Goal: Task Accomplishment & Management: Manage account settings

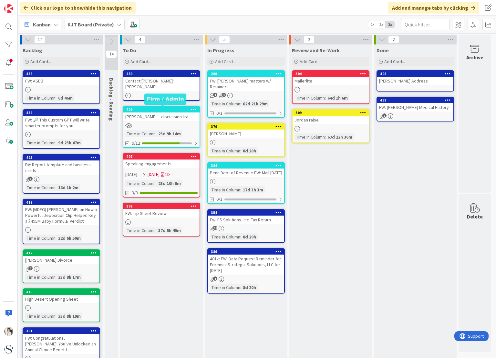
click at [170, 107] on div "409" at bounding box center [162, 109] width 73 height 5
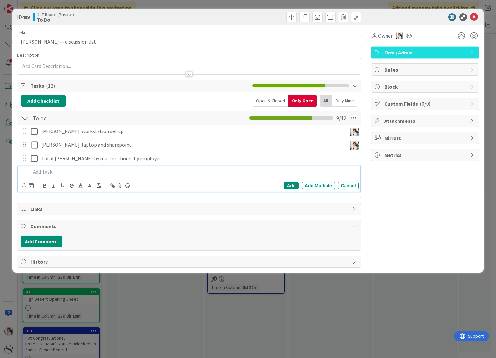
click at [49, 172] on p at bounding box center [193, 171] width 325 height 7
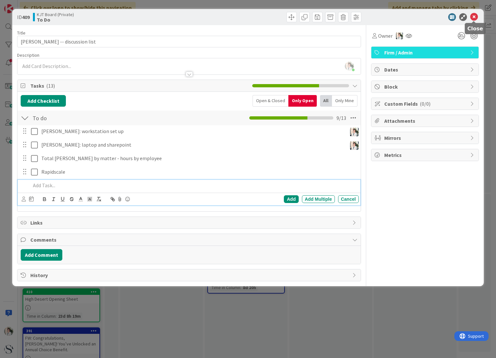
click at [474, 16] on icon at bounding box center [474, 17] width 8 height 8
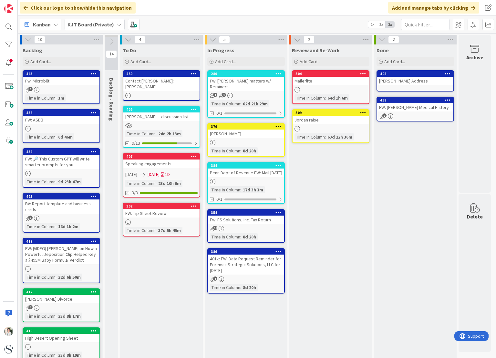
click at [119, 24] on div "KJT Board (Private)" at bounding box center [95, 25] width 60 height 12
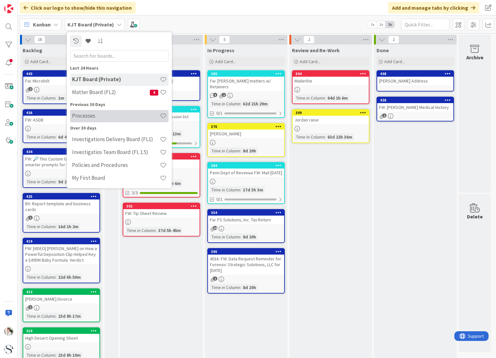
click at [90, 118] on h4 "Processes" at bounding box center [116, 116] width 88 height 6
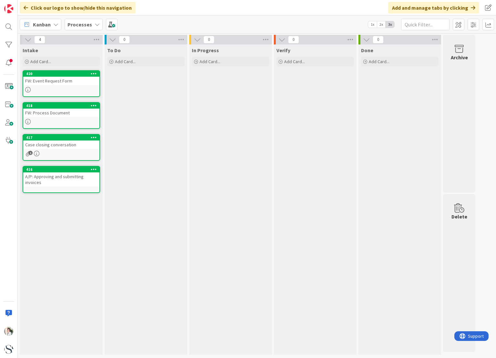
click at [57, 79] on div "FW: Event Request Form" at bounding box center [61, 81] width 76 height 8
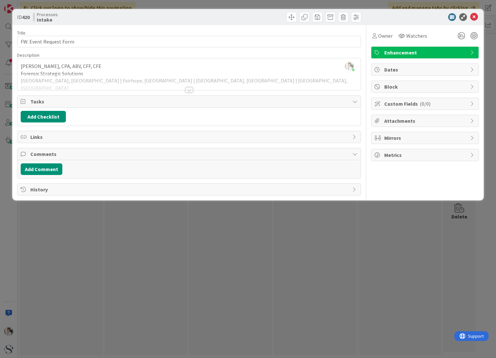
click at [190, 90] on div at bounding box center [189, 89] width 7 height 5
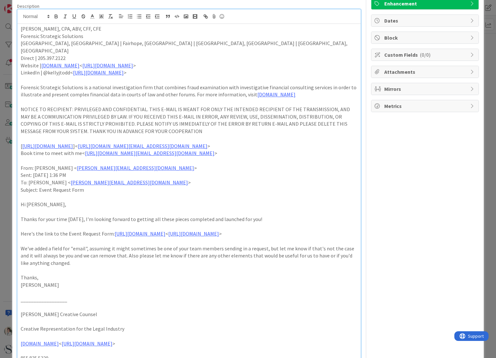
scroll to position [65, 0]
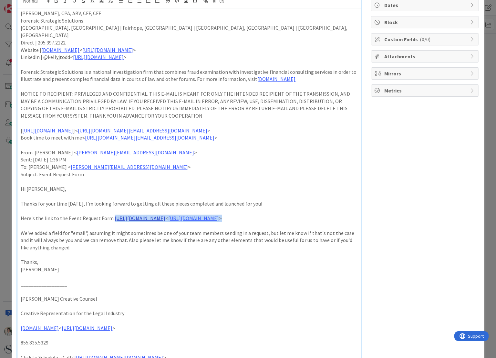
drag, startPoint x: 269, startPoint y: 234, endPoint x: 112, endPoint y: 227, distance: 157.9
click at [112, 222] on p "Here's the link to the Event Request Form: [URL][DOMAIN_NAME] < [URL][DOMAIN_NA…" at bounding box center [189, 218] width 336 height 7
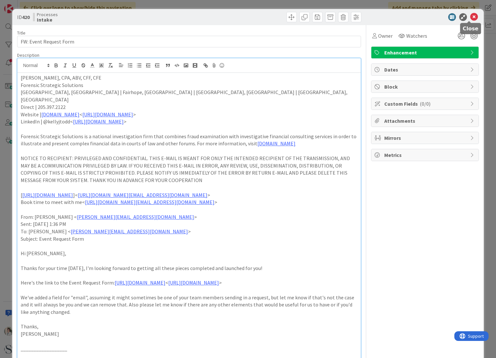
click at [471, 17] on icon at bounding box center [474, 17] width 8 height 8
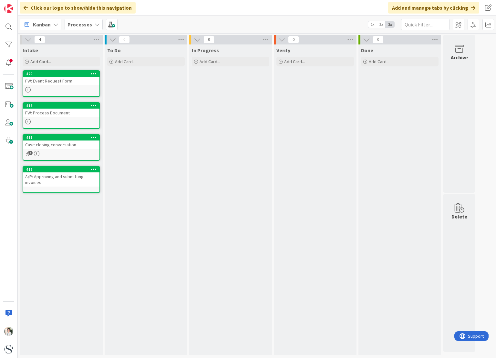
click at [58, 89] on div at bounding box center [61, 89] width 76 height 5
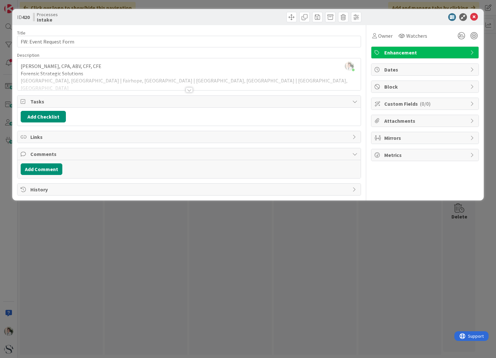
click at [35, 135] on span "Links" at bounding box center [189, 137] width 318 height 8
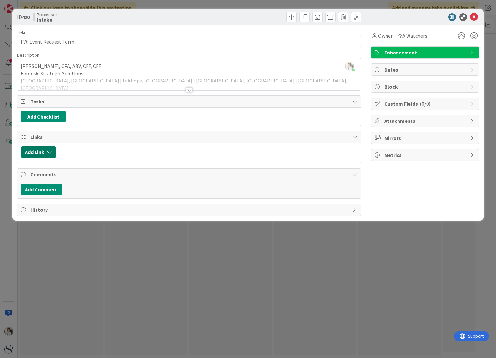
click at [36, 152] on button "Add Link" at bounding box center [38, 152] width 35 height 12
click at [86, 174] on div "Existing" at bounding box center [91, 177] width 45 height 11
click at [51, 173] on div "New" at bounding box center [46, 177] width 45 height 11
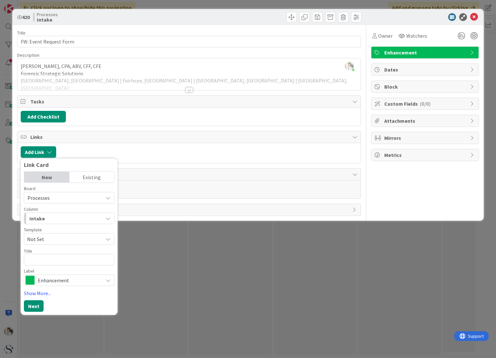
type textarea "x"
type textarea "E"
type textarea "x"
type textarea "En"
type textarea "x"
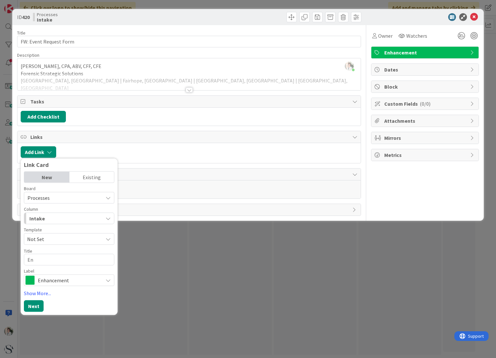
type textarea "E"
type textarea "x"
type textarea "Ev"
type textarea "x"
type textarea "Eve"
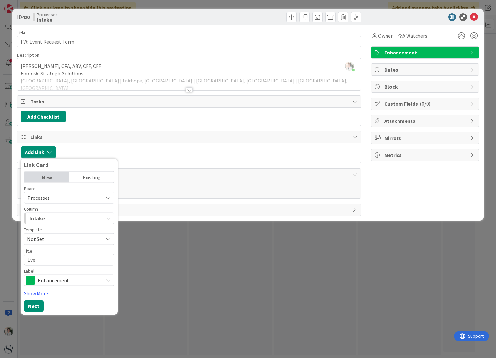
type textarea "x"
type textarea "Even"
type textarea "x"
type textarea "Event"
type textarea "x"
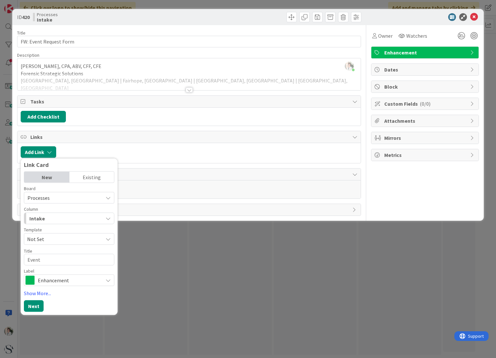
type textarea "Event"
type textarea "x"
type textarea "Event f"
type textarea "x"
type textarea "Event fo"
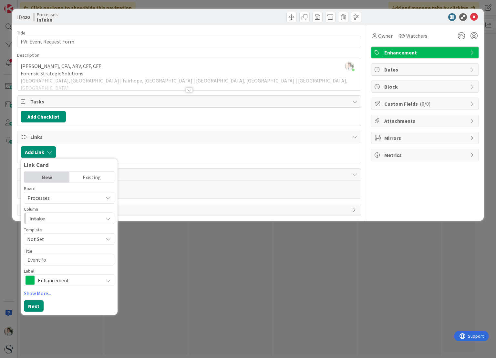
type textarea "x"
type textarea "Event for"
type textarea "x"
type textarea "Event form"
click at [72, 277] on span "Enhancement" at bounding box center [69, 280] width 62 height 9
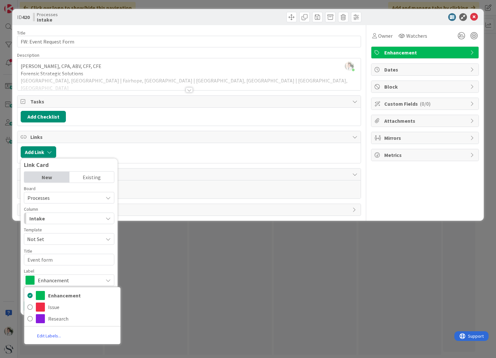
click at [49, 337] on link "Edit Labels..." at bounding box center [49, 336] width 50 height 12
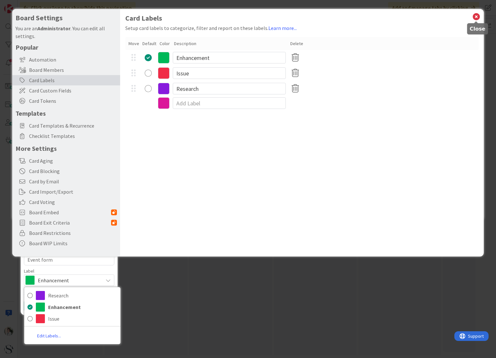
click at [475, 15] on icon at bounding box center [476, 16] width 8 height 9
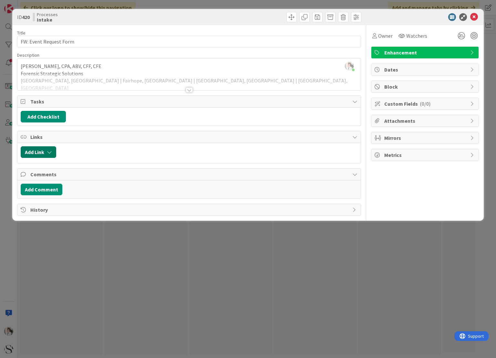
click at [46, 149] on button "Add Link" at bounding box center [38, 152] width 35 height 12
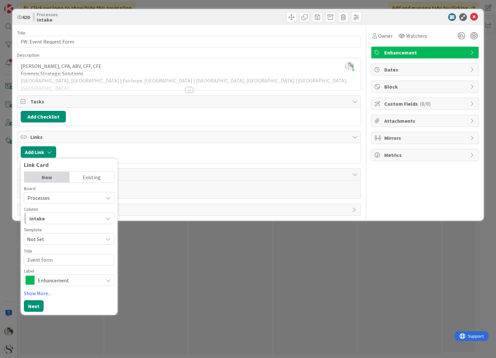
click at [49, 176] on div "New" at bounding box center [46, 177] width 45 height 11
click at [48, 176] on div "New" at bounding box center [46, 177] width 45 height 11
click at [37, 292] on link "Show More..." at bounding box center [69, 294] width 90 height 8
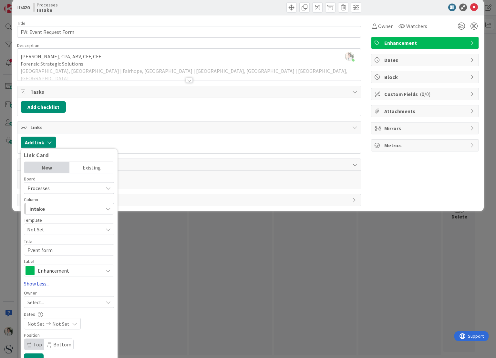
scroll to position [19, 0]
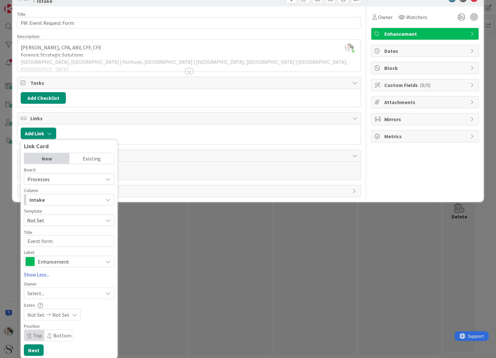
click at [55, 335] on span "Bottom" at bounding box center [62, 336] width 18 height 6
type textarea "x"
click at [30, 351] on button "Next" at bounding box center [34, 351] width 20 height 12
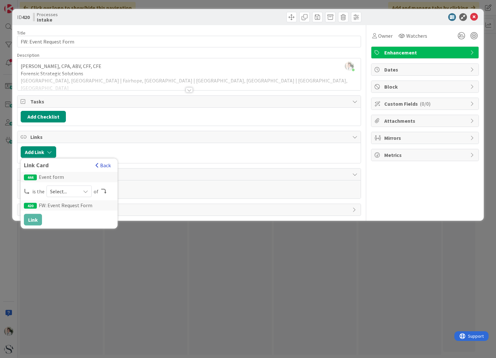
click at [107, 166] on button "Back" at bounding box center [103, 165] width 16 height 7
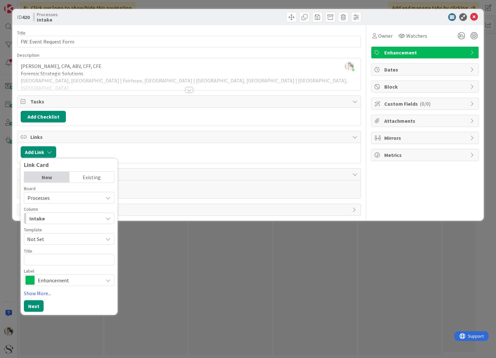
click at [176, 294] on div "ID 420 Processes Intake Title 22 / 128 FW: Event Request Form Description [PERS…" at bounding box center [248, 179] width 496 height 358
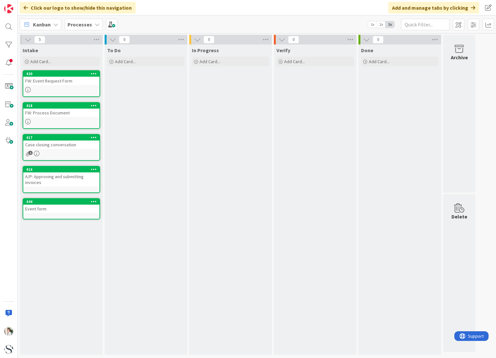
click at [67, 77] on div "FW: Event Request Form" at bounding box center [61, 81] width 76 height 8
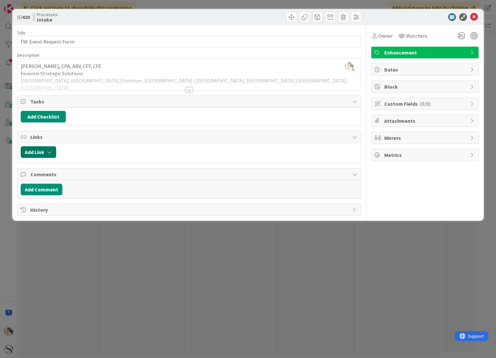
click at [45, 152] on button "Add Link" at bounding box center [38, 152] width 35 height 12
click at [45, 175] on div "New" at bounding box center [46, 177] width 45 height 11
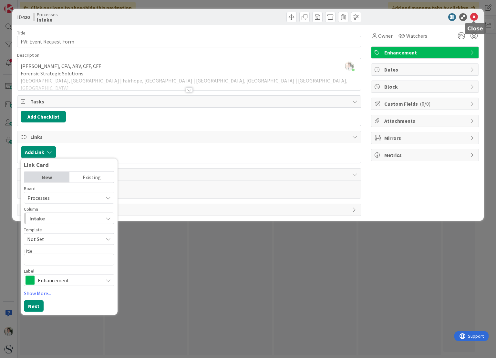
click at [471, 14] on icon at bounding box center [474, 17] width 8 height 8
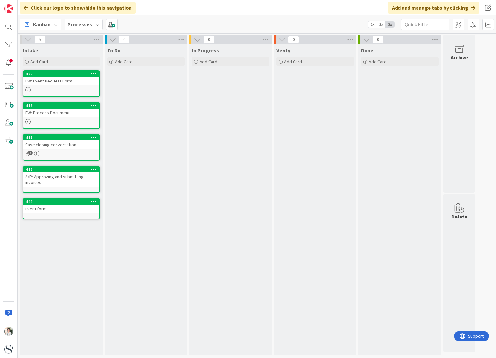
click at [74, 25] on b "Processes" at bounding box center [79, 24] width 25 height 6
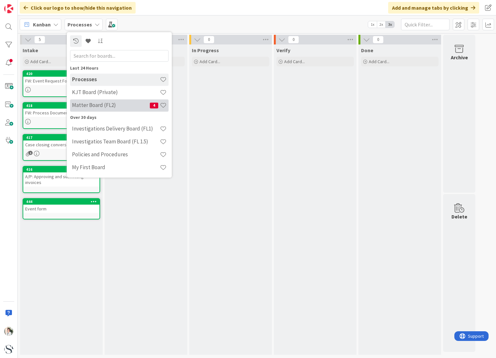
click at [98, 103] on h4 "Matter Board (FL2)" at bounding box center [111, 105] width 78 height 6
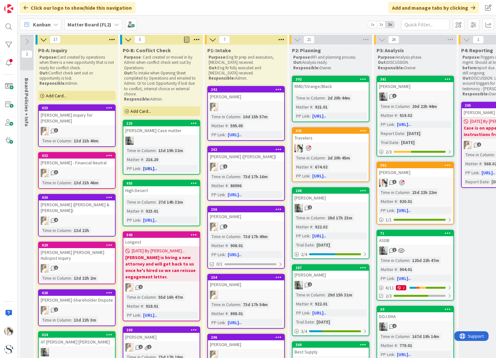
click at [133, 169] on div "PP Link" at bounding box center [132, 168] width 15 height 7
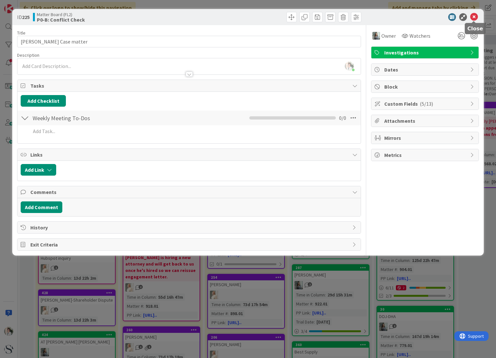
click at [474, 15] on icon at bounding box center [474, 17] width 8 height 8
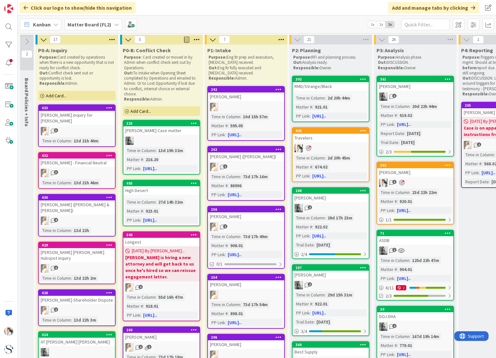
click at [104, 23] on b "Matter Board (FL2)" at bounding box center [89, 24] width 44 height 6
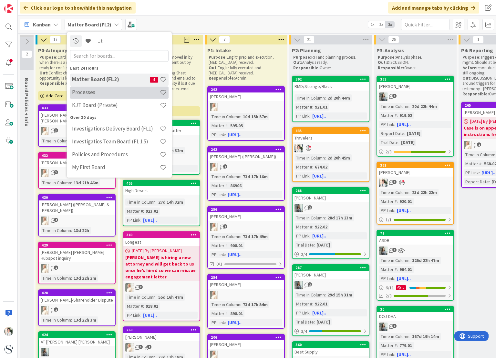
click at [91, 96] on div "Processes" at bounding box center [119, 92] width 98 height 12
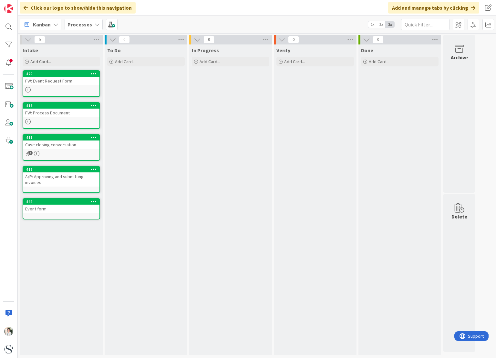
click at [59, 80] on div "FW: Event Request Form" at bounding box center [61, 81] width 76 height 8
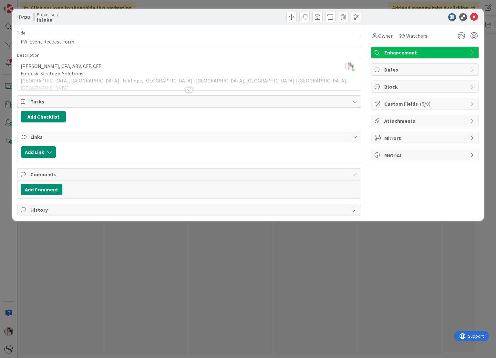
click at [400, 107] on span "Custom Fields ( 0/0 )" at bounding box center [425, 104] width 83 height 8
click at [390, 115] on link "Manage Custom Fields" at bounding box center [399, 117] width 50 height 6
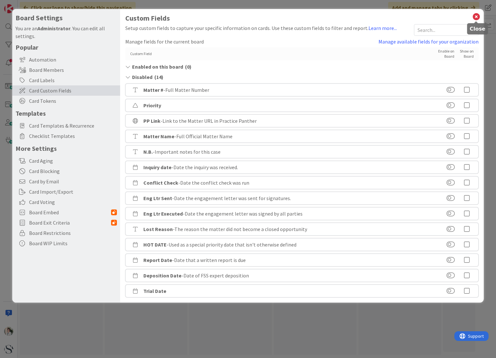
click at [474, 16] on icon at bounding box center [476, 16] width 8 height 9
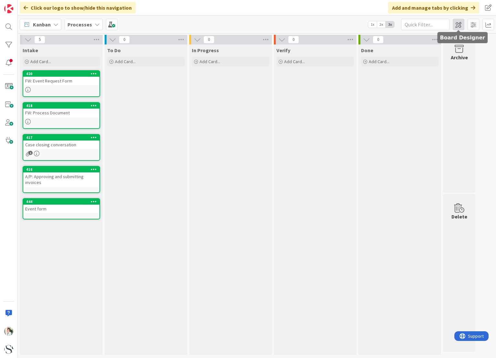
click at [459, 24] on span at bounding box center [458, 25] width 12 height 12
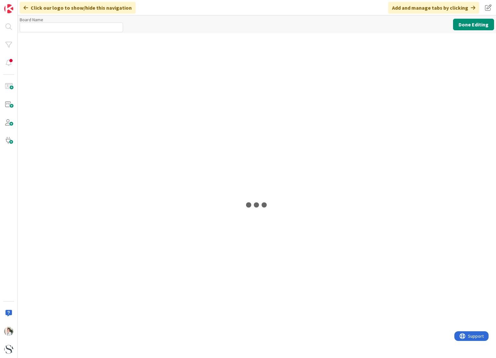
type input "Processes"
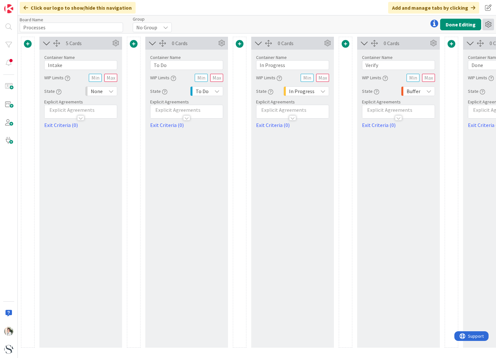
click at [490, 24] on icon at bounding box center [488, 25] width 12 height 12
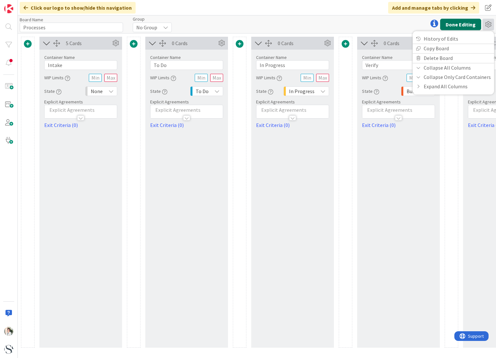
click at [458, 23] on button "Done Editing" at bounding box center [460, 25] width 41 height 12
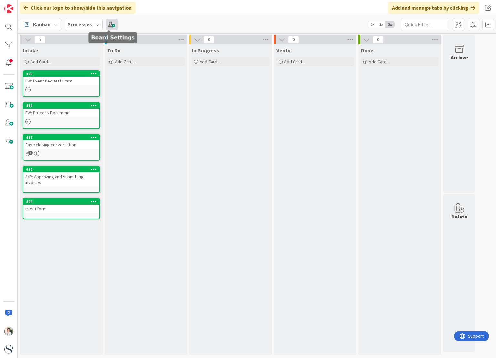
click at [110, 26] on span at bounding box center [112, 25] width 12 height 12
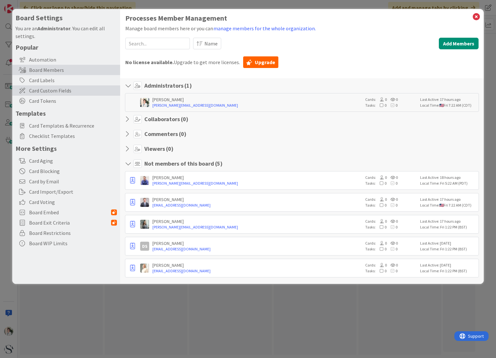
click at [48, 90] on span "Card Custom Fields" at bounding box center [73, 91] width 88 height 8
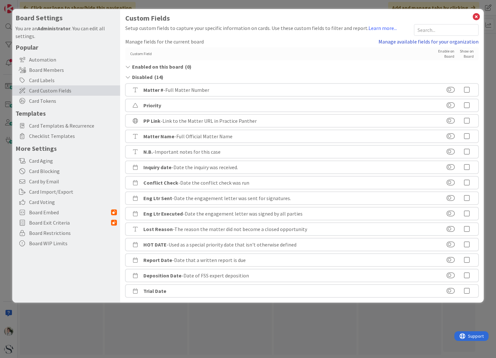
click at [404, 40] on link "Manage available fields for your organization" at bounding box center [428, 42] width 100 height 8
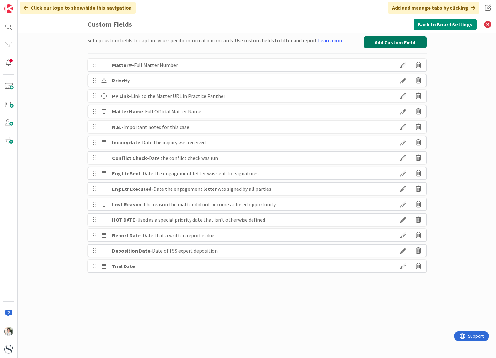
click at [392, 40] on button "Add Custom Field" at bounding box center [394, 42] width 63 height 12
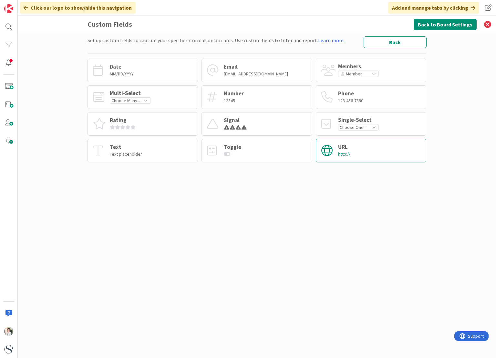
click at [359, 151] on div "URL http://" at bounding box center [371, 151] width 111 height 24
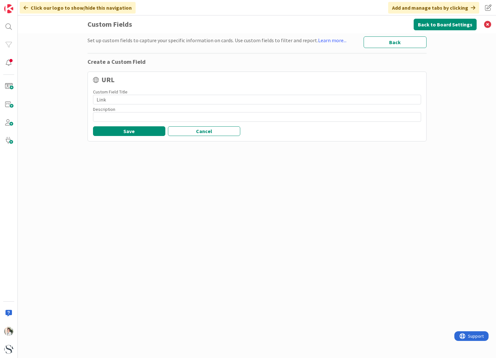
type input "Link"
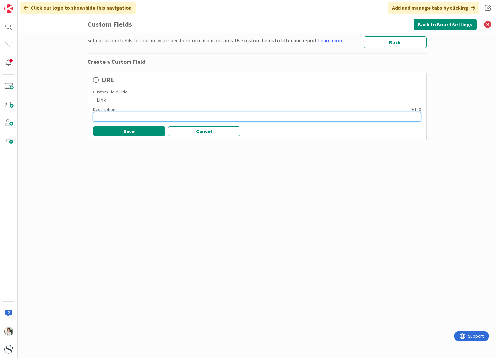
click at [104, 117] on input at bounding box center [257, 117] width 328 height 10
type input "Link to relevant document"
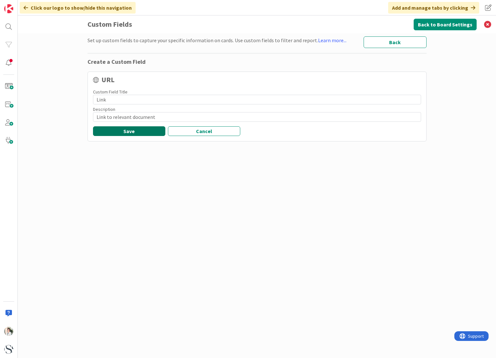
click at [126, 130] on button "Save" at bounding box center [129, 131] width 72 height 10
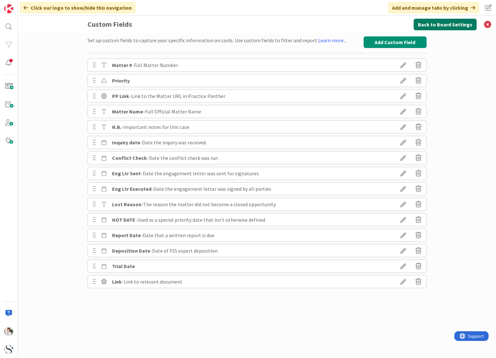
click at [439, 21] on button "Back to Board Settings" at bounding box center [444, 25] width 63 height 12
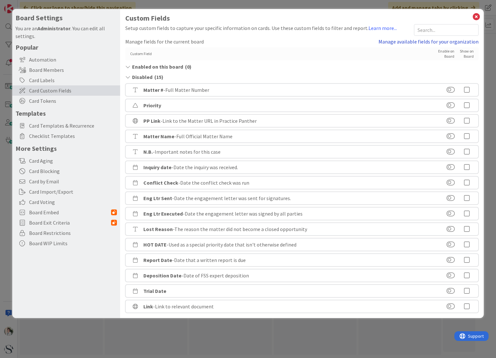
click at [419, 42] on link "Manage available fields for your organization" at bounding box center [428, 42] width 100 height 8
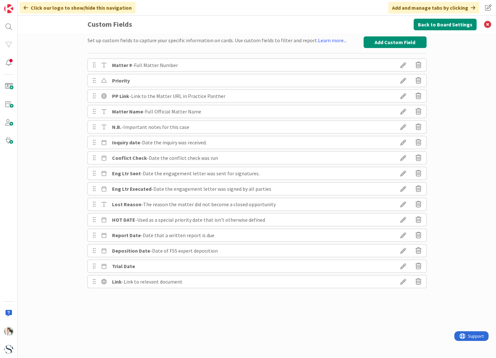
click at [403, 284] on icon at bounding box center [403, 282] width 18 height 11
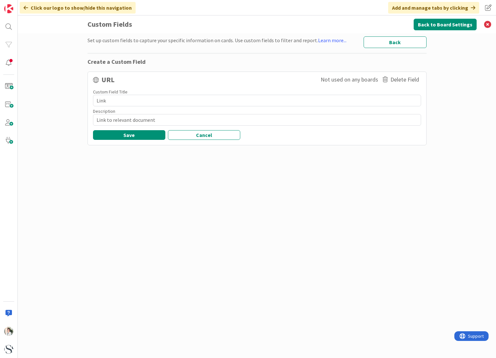
click at [96, 101] on textarea "Link" at bounding box center [257, 101] width 328 height 12
type textarea "x"
type textarea "DLink"
type textarea "x"
type textarea "DoLink"
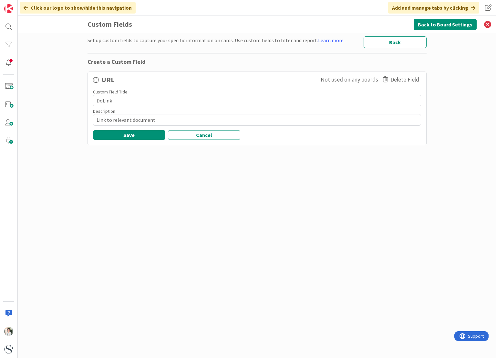
type textarea "x"
type textarea "DocLink"
type textarea "x"
type textarea "Doc Link"
click at [134, 134] on button "Save" at bounding box center [129, 135] width 72 height 10
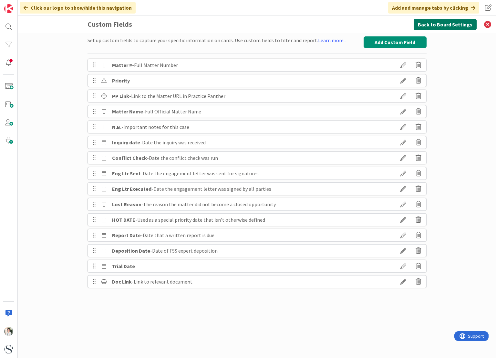
click at [441, 26] on button "Back to Board Settings" at bounding box center [444, 25] width 63 height 12
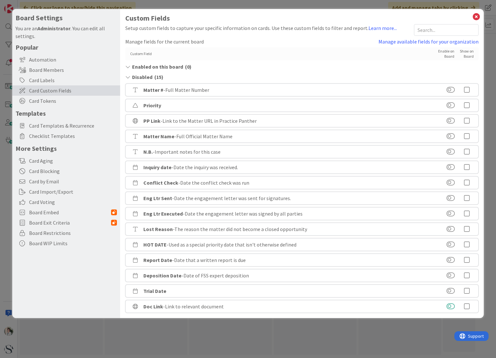
click at [452, 308] on button at bounding box center [450, 307] width 8 height 6
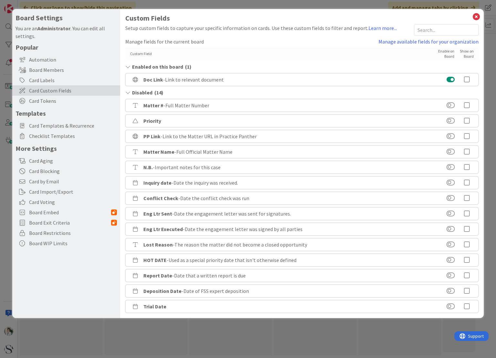
click at [465, 81] on icon at bounding box center [466, 79] width 13 height 6
click at [475, 16] on icon at bounding box center [476, 16] width 8 height 9
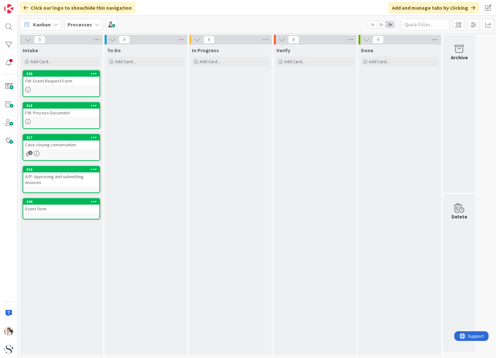
click at [56, 84] on div "FW: Event Request Form" at bounding box center [61, 81] width 76 height 8
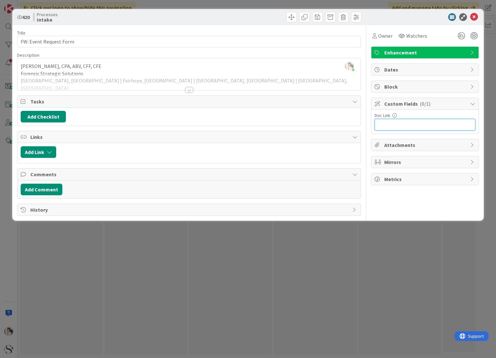
click at [385, 124] on input "text" at bounding box center [424, 125] width 101 height 12
paste input "[URL][DOMAIN_NAME]"
type input "[URL][DOMAIN_NAME]"
click at [476, 15] on icon at bounding box center [474, 17] width 8 height 8
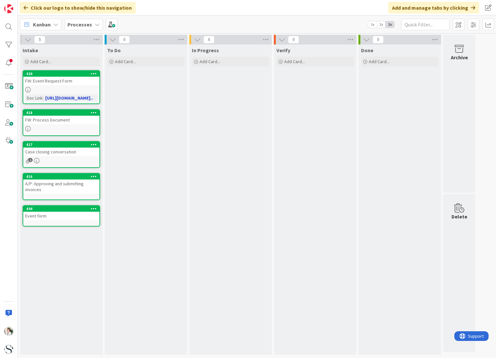
click at [63, 98] on link "[URL][DOMAIN_NAME].." at bounding box center [69, 98] width 48 height 6
click at [46, 80] on div "FW: Event Request Form" at bounding box center [61, 81] width 76 height 8
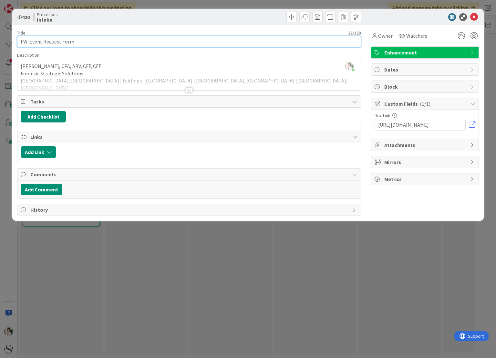
drag, startPoint x: 81, startPoint y: 42, endPoint x: 4, endPoint y: 43, distance: 77.4
click at [4, 43] on div "ID 420 Processes Intake Title 22 / 128 FW: Event Request Form Description [PERS…" at bounding box center [248, 179] width 496 height 358
type input "E"
type input "Mkting: Event Request Form"
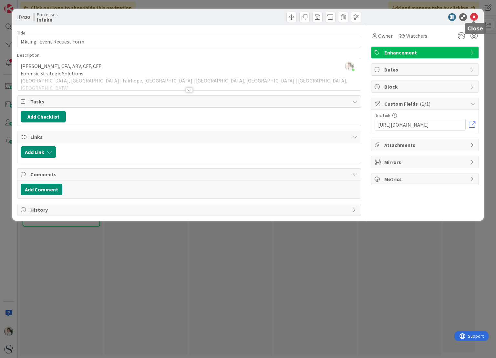
click at [474, 17] on icon at bounding box center [474, 17] width 8 height 8
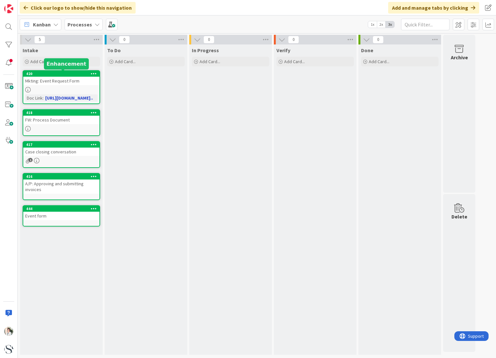
click at [53, 76] on div "420" at bounding box center [62, 74] width 73 height 5
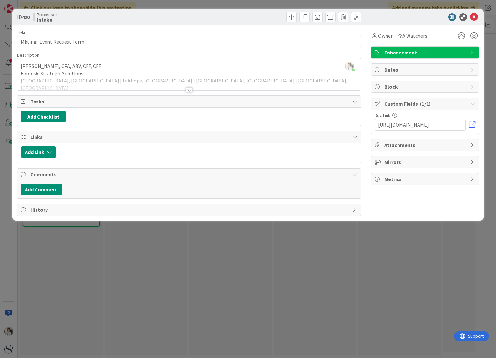
click at [190, 90] on div at bounding box center [189, 89] width 7 height 5
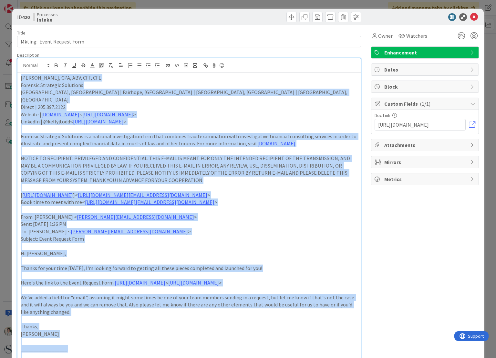
drag, startPoint x: 192, startPoint y: 210, endPoint x: 14, endPoint y: 69, distance: 227.2
click at [14, 69] on div "ID 420 Processes Intake Title 27 / 128 Mkting: Event Request Form Description […" at bounding box center [247, 330] width 471 height 642
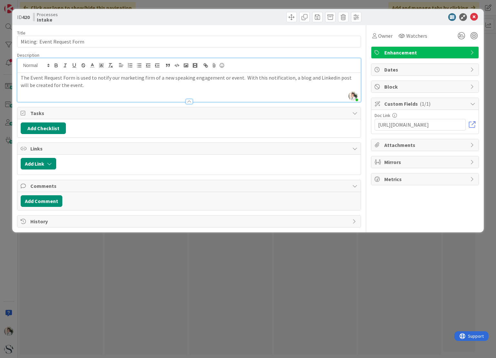
click at [439, 52] on span "Enhancement" at bounding box center [425, 53] width 83 height 8
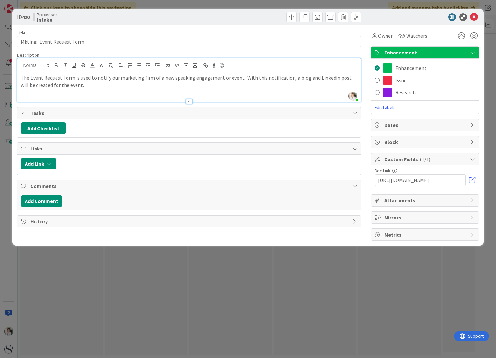
click at [459, 47] on div "Enhancement" at bounding box center [424, 53] width 107 height 12
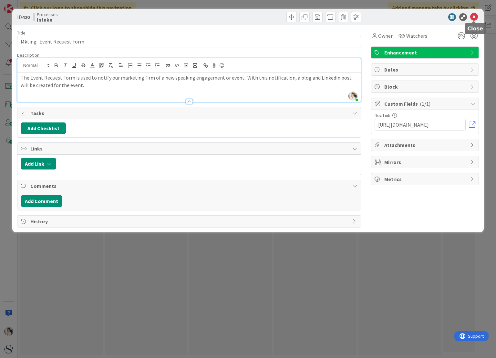
click at [475, 16] on icon at bounding box center [474, 17] width 8 height 8
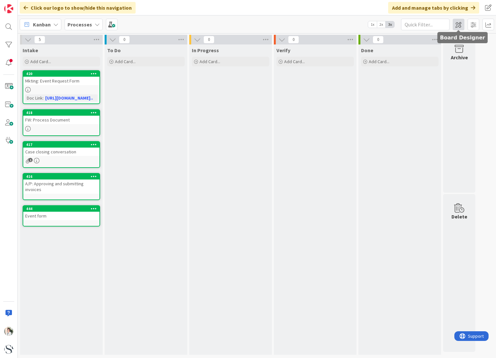
click at [457, 25] on span at bounding box center [458, 25] width 12 height 12
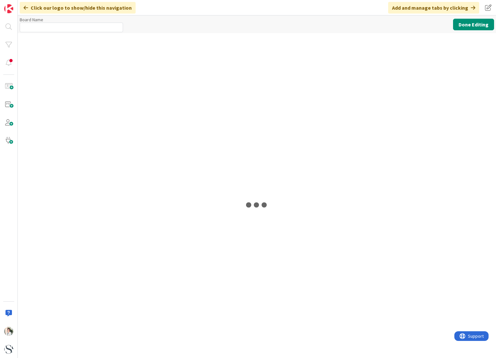
type input "Processes"
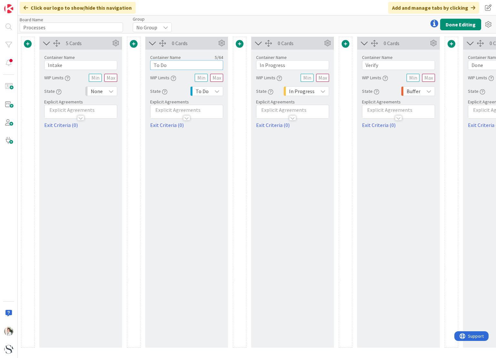
drag, startPoint x: 175, startPoint y: 64, endPoint x: 151, endPoint y: 64, distance: 23.9
click at [151, 64] on input "To Do" at bounding box center [186, 65] width 73 height 10
type input "Marketing"
click at [200, 152] on div "0 Cards Container Name 9 / 64 Marketing WIP Limits State To Do Explicit Agreeme…" at bounding box center [186, 192] width 83 height 311
click at [460, 24] on button "Done Editing" at bounding box center [460, 25] width 41 height 12
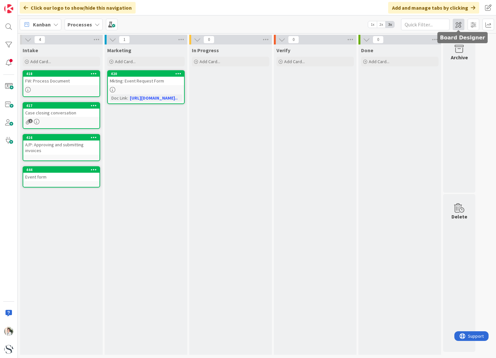
click at [454, 23] on span at bounding box center [458, 25] width 12 height 12
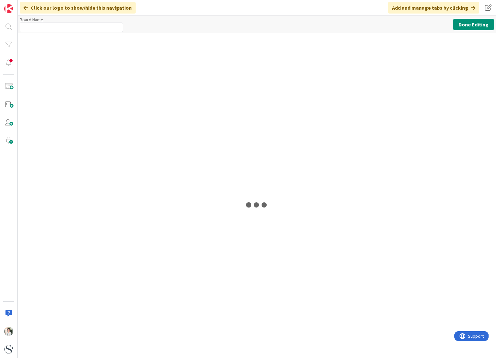
type input "Processes"
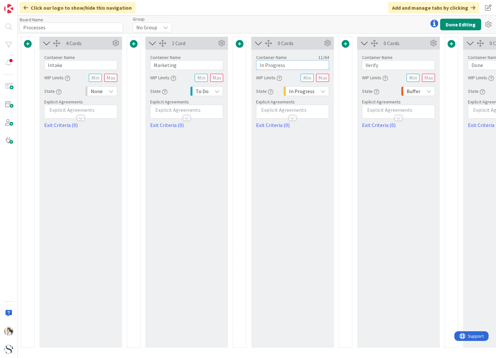
click at [259, 68] on input "In Progress" at bounding box center [292, 65] width 73 height 10
drag, startPoint x: 259, startPoint y: 68, endPoint x: 296, endPoint y: 65, distance: 36.6
click at [296, 65] on input "In Progress" at bounding box center [292, 65] width 73 height 10
type input "Operations"
click at [456, 24] on button "Done Editing" at bounding box center [460, 25] width 41 height 12
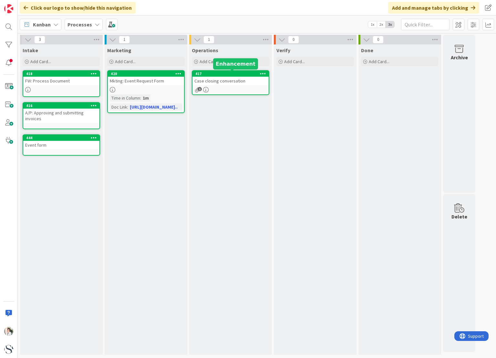
click at [224, 73] on div "417" at bounding box center [231, 74] width 73 height 5
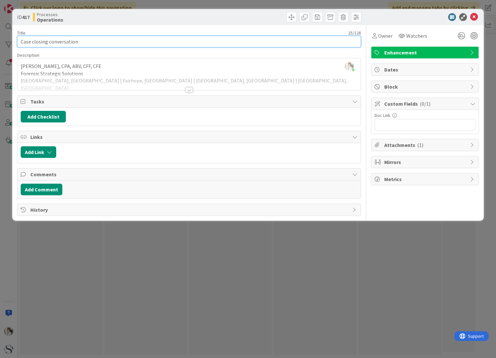
click at [21, 42] on input "Case closing conversation" at bounding box center [188, 42] width 343 height 12
type input "Op: Case Closing Conversation"
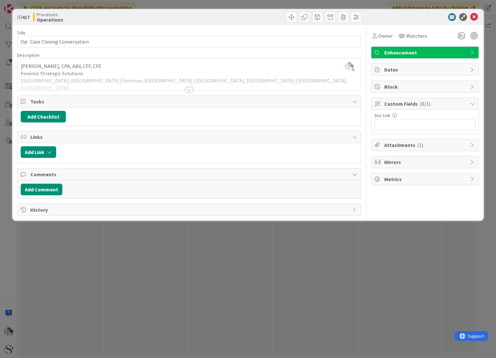
click at [189, 91] on div at bounding box center [189, 89] width 7 height 5
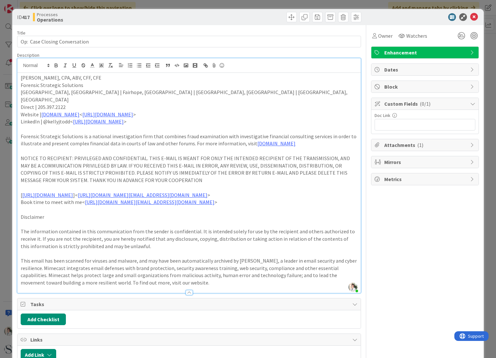
click at [190, 104] on p "Direct | 205.397.2122" at bounding box center [189, 107] width 336 height 7
click at [190, 133] on p "Forensic Strategic Solutions is a national investigation firm that combines fra…" at bounding box center [189, 140] width 336 height 15
click at [89, 93] on p "[GEOGRAPHIC_DATA], [GEOGRAPHIC_DATA] | Fairhope, [GEOGRAPHIC_DATA] | [GEOGRAPHI…" at bounding box center [189, 96] width 336 height 15
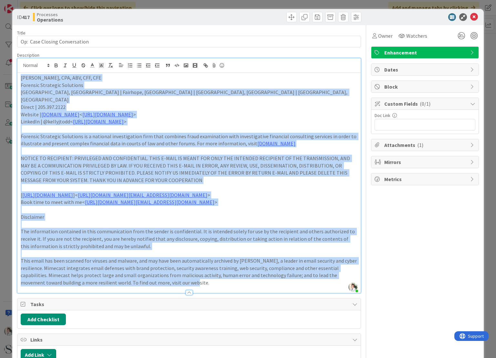
drag, startPoint x: 21, startPoint y: 77, endPoint x: 327, endPoint y: 295, distance: 375.5
click at [327, 294] on div "Description [PERSON_NAME] joined 2 m ago [PERSON_NAME], CPA, ABV, CFF, CFE Fore…" at bounding box center [188, 172] width 343 height 241
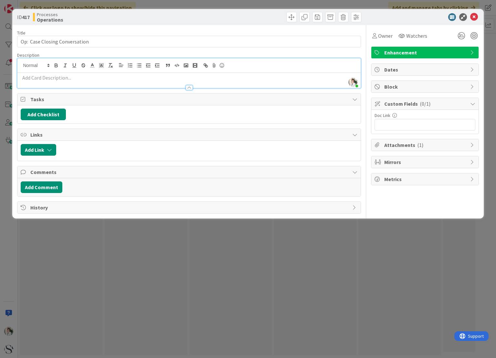
click at [417, 142] on span "( 1 )" at bounding box center [420, 145] width 6 height 6
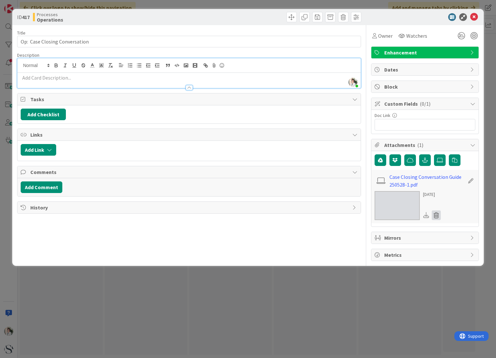
click at [436, 214] on icon at bounding box center [435, 216] width 9 height 10
click at [379, 247] on button "Delete" at bounding box center [376, 247] width 24 height 12
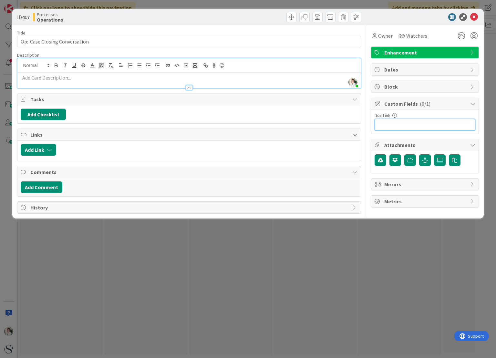
click at [395, 123] on input "text" at bounding box center [424, 125] width 101 height 12
drag, startPoint x: 395, startPoint y: 123, endPoint x: 388, endPoint y: 123, distance: 6.8
click at [388, 123] on input "text" at bounding box center [424, 125] width 101 height 12
paste input "[URL][DOMAIN_NAME]"
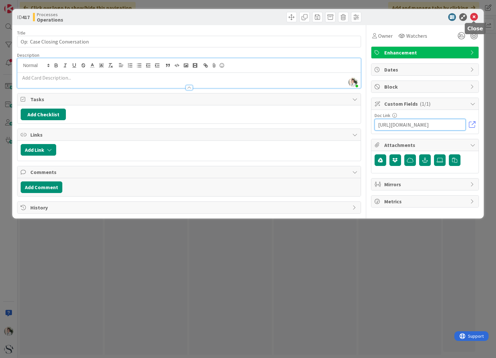
type input "[URL][DOMAIN_NAME]"
click at [473, 17] on icon at bounding box center [474, 17] width 8 height 8
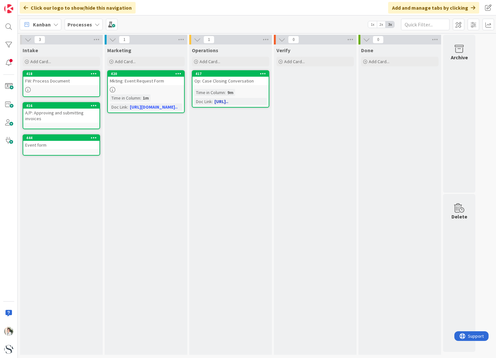
click at [224, 102] on link "[URL].." at bounding box center [221, 102] width 14 height 6
click at [110, 27] on span at bounding box center [112, 25] width 12 height 12
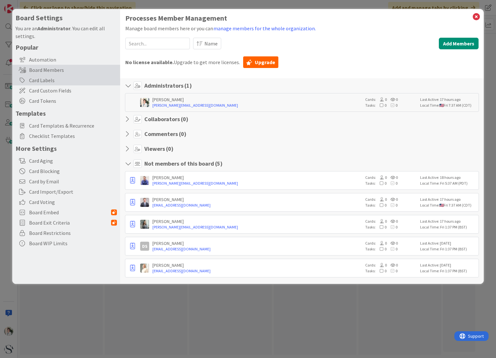
click at [42, 82] on div "Card Labels" at bounding box center [66, 80] width 108 height 10
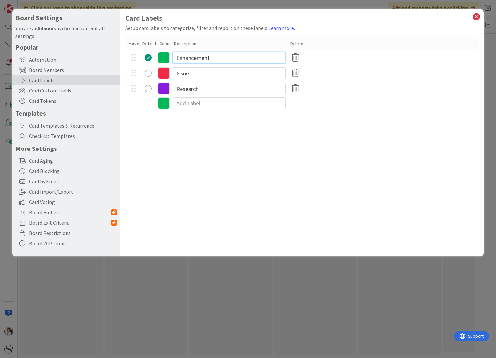
drag, startPoint x: 213, startPoint y: 56, endPoint x: 177, endPoint y: 56, distance: 36.1
click at [177, 56] on input "Enhancement" at bounding box center [229, 58] width 113 height 12
type input "Operations"
drag, startPoint x: 194, startPoint y: 72, endPoint x: 168, endPoint y: 74, distance: 26.5
click at [168, 74] on div "Issue" at bounding box center [301, 73] width 353 height 15
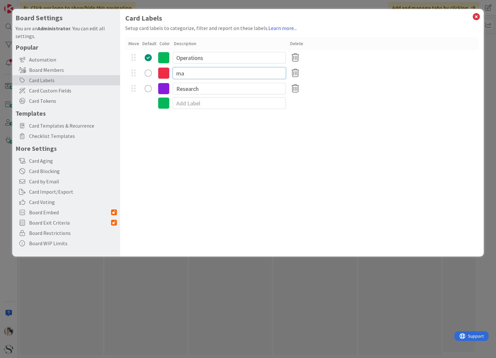
type input "m"
type input "Marketing"
click at [278, 129] on div "Card Labels Setup card labels to categorize, filter and report on these labels.…" at bounding box center [301, 133] width 363 height 248
click at [206, 87] on input "Research" at bounding box center [229, 89] width 113 height 12
drag, startPoint x: 206, startPoint y: 87, endPoint x: 171, endPoint y: 89, distance: 35.6
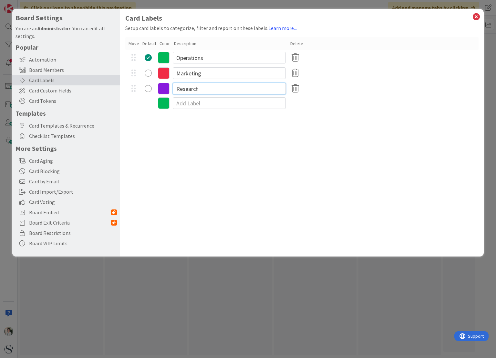
click at [171, 89] on div "Research" at bounding box center [301, 88] width 353 height 15
type input "HR/Admin"
click at [249, 178] on div "Card Labels Setup card labels to categorize, filter and report on these labels.…" at bounding box center [301, 133] width 363 height 248
click at [183, 102] on input at bounding box center [229, 103] width 113 height 12
type input "SIT"
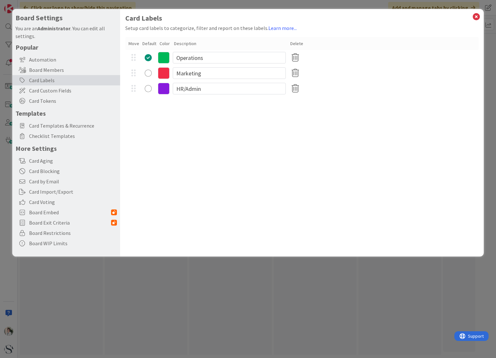
click at [185, 126] on div "Card Labels Setup card labels to categorize, filter and report on these labels.…" at bounding box center [301, 133] width 363 height 248
click at [163, 104] on icon at bounding box center [164, 104] width 12 height 12
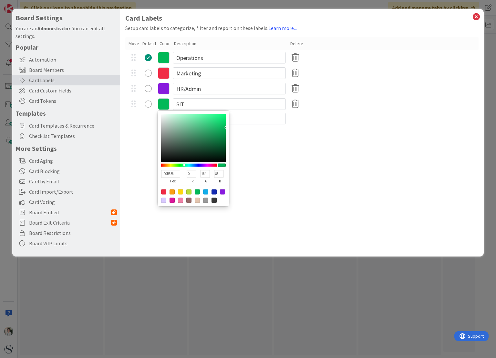
click at [172, 193] on div at bounding box center [171, 191] width 5 height 5
type input "FB9F14"
type input "251"
type input "159"
type input "20"
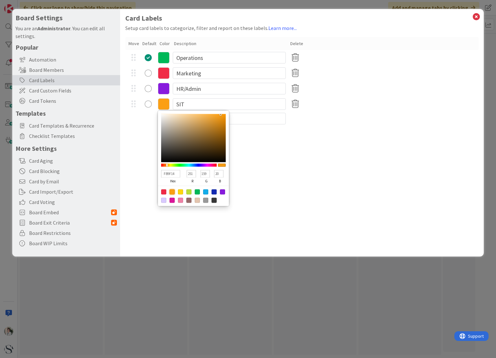
click at [279, 222] on div "Card Labels Setup card labels to categorize, filter and report on these labels.…" at bounding box center [301, 133] width 363 height 248
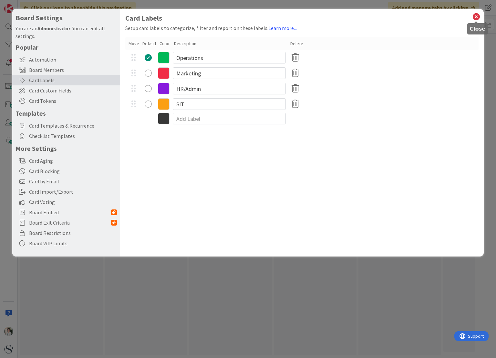
click at [477, 16] on icon at bounding box center [476, 16] width 8 height 9
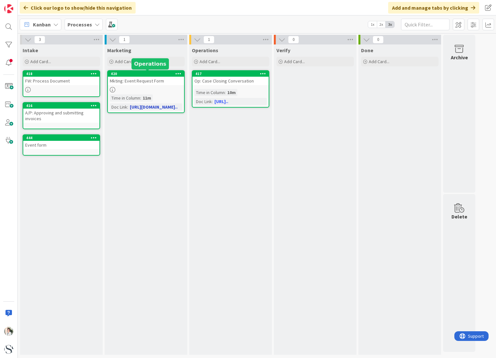
click at [146, 75] on div "420" at bounding box center [147, 74] width 73 height 5
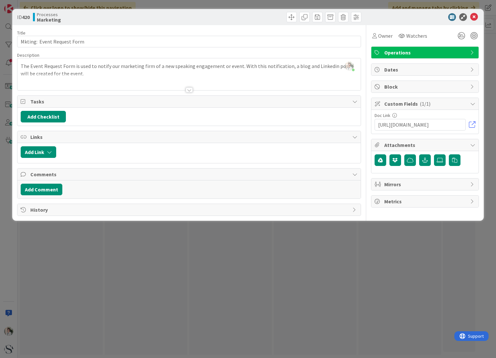
click at [413, 49] on span "Operations" at bounding box center [425, 53] width 83 height 8
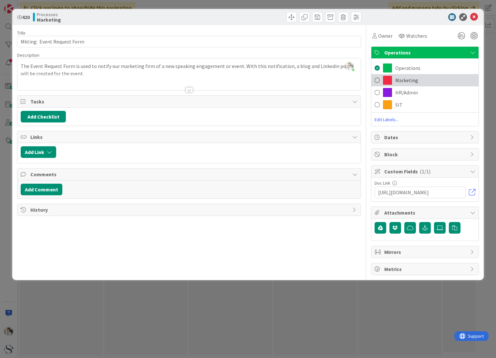
click at [386, 83] on span at bounding box center [387, 80] width 9 height 9
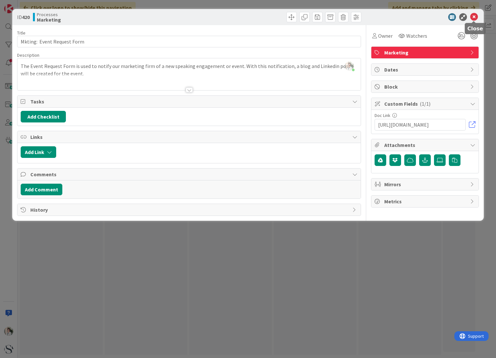
click at [474, 17] on icon at bounding box center [474, 17] width 8 height 8
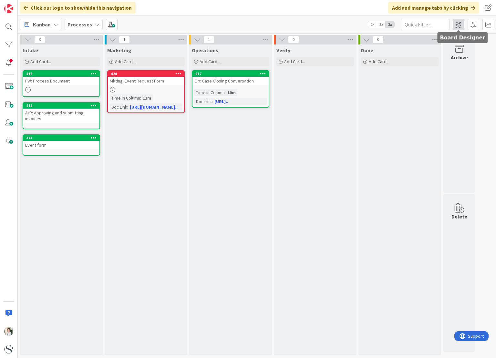
click at [457, 25] on span at bounding box center [458, 25] width 12 height 12
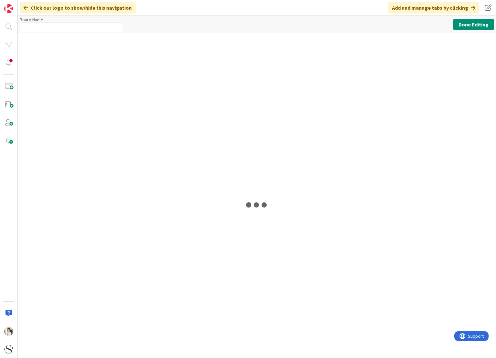
type input "Processes"
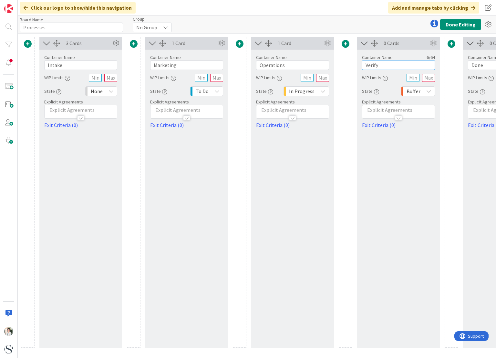
click at [384, 66] on input "Verify" at bounding box center [398, 65] width 73 height 10
drag, startPoint x: 384, startPoint y: 66, endPoint x: 356, endPoint y: 65, distance: 27.4
click at [358, 65] on div "Container Name 6 / 64 Verify WIP Limits State Buffer Explicit Agreements Exit C…" at bounding box center [398, 89] width 83 height 79
click at [405, 231] on div "0 Cards Container Name 5 / 64 Admin WIP Limits State Buffer Explicit Agreements…" at bounding box center [398, 192] width 83 height 311
drag, startPoint x: 383, startPoint y: 64, endPoint x: 363, endPoint y: 64, distance: 20.7
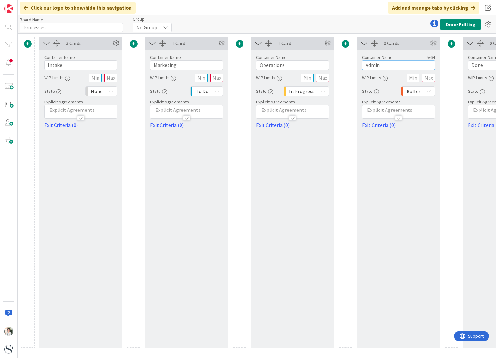
click at [363, 64] on input "Admin" at bounding box center [398, 65] width 73 height 10
type input "F"
type input "Admin"
click at [402, 152] on div "0 Cards Container Name 5 / 64 Admin WIP Limits State Buffer Explicit Agreements…" at bounding box center [398, 192] width 83 height 311
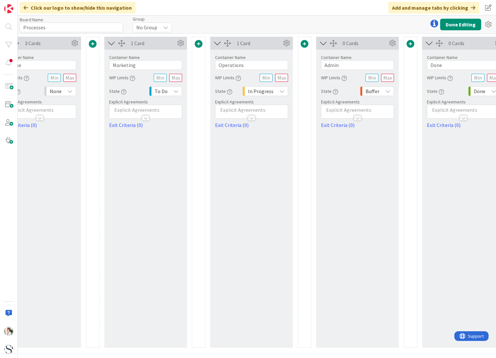
scroll to position [0, 71]
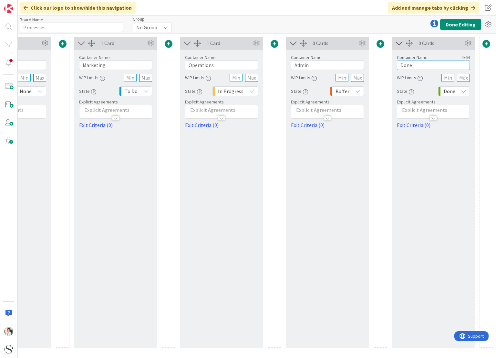
click at [417, 64] on input "Done" at bounding box center [433, 65] width 73 height 10
drag, startPoint x: 417, startPoint y: 64, endPoint x: 379, endPoint y: 68, distance: 37.9
click at [379, 68] on div "3 Cards Container Name 6 / 64 Intake WIP Limits State None Explicit Agreements …" at bounding box center [221, 192] width 543 height 311
type input "HR"
click at [470, 23] on button "Done Editing" at bounding box center [460, 25] width 41 height 12
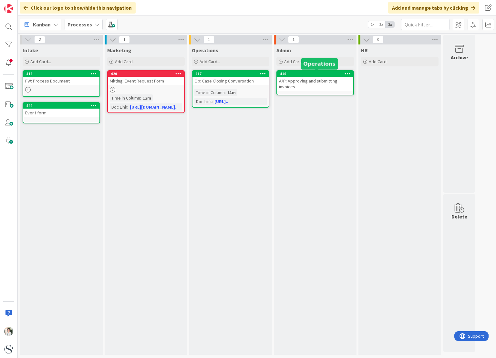
click at [307, 76] on div "416" at bounding box center [316, 74] width 73 height 5
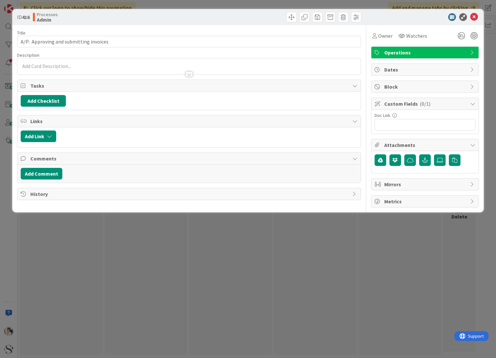
click at [435, 49] on span "Operations" at bounding box center [425, 53] width 83 height 8
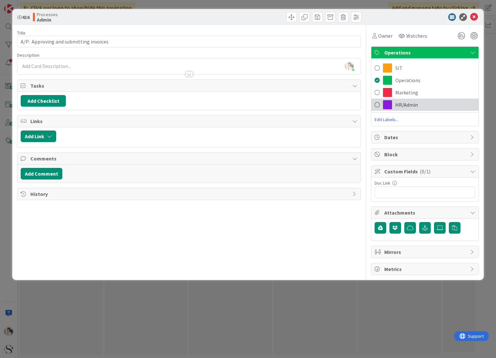
click at [388, 105] on span at bounding box center [387, 104] width 9 height 9
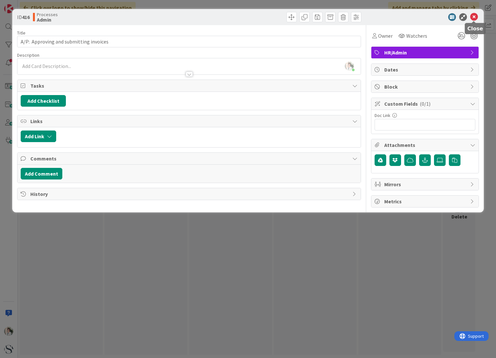
click at [472, 16] on icon at bounding box center [474, 17] width 8 height 8
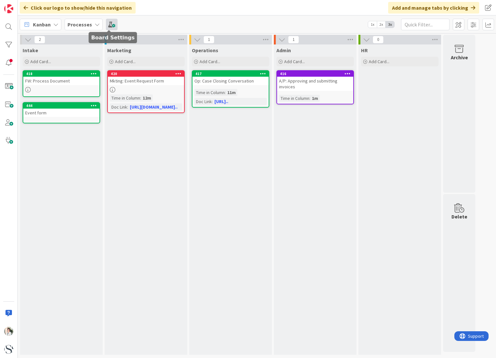
click at [110, 23] on span at bounding box center [112, 25] width 12 height 12
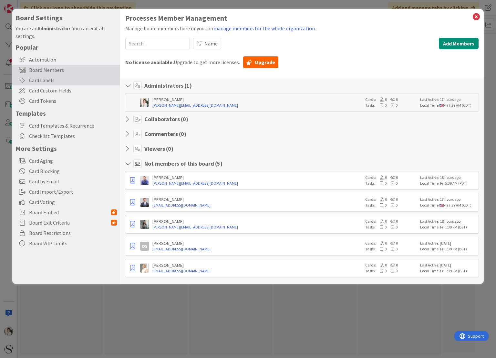
click at [40, 84] on div "Card Labels" at bounding box center [66, 80] width 108 height 10
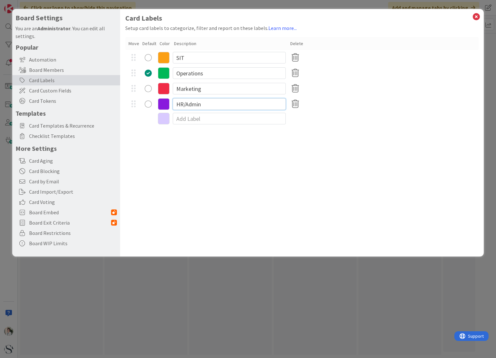
click at [189, 108] on input "HR/Admin" at bounding box center [229, 104] width 113 height 12
drag, startPoint x: 207, startPoint y: 104, endPoint x: 169, endPoint y: 104, distance: 38.4
click at [169, 104] on div "HR/Admin" at bounding box center [301, 103] width 353 height 15
type input "Admin"
click at [181, 119] on input at bounding box center [229, 119] width 113 height 12
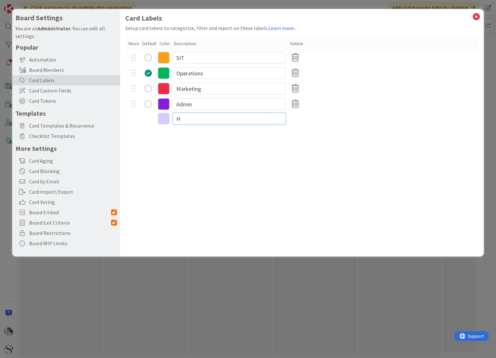
type input "HR"
click at [164, 121] on icon at bounding box center [164, 120] width 12 height 12
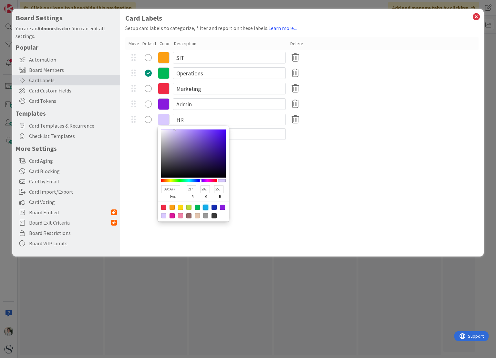
click at [207, 207] on div at bounding box center [205, 207] width 5 height 5
type input "13ADEA"
type input "19"
type input "173"
type input "234"
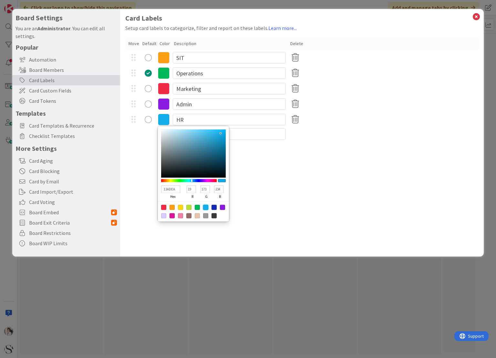
click at [277, 208] on div "Card Labels Setup card labels to categorize, filter and report on these labels.…" at bounding box center [301, 133] width 363 height 248
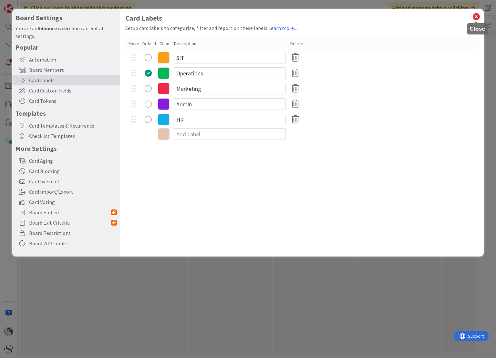
click at [476, 16] on icon at bounding box center [476, 16] width 8 height 9
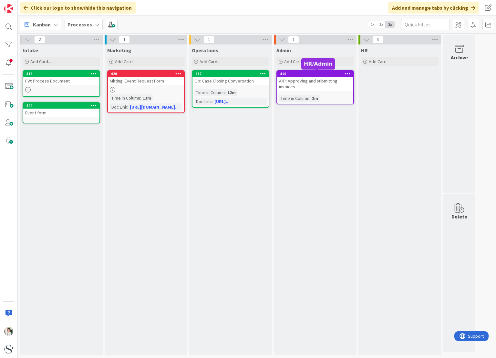
click at [307, 72] on div "416" at bounding box center [316, 74] width 73 height 5
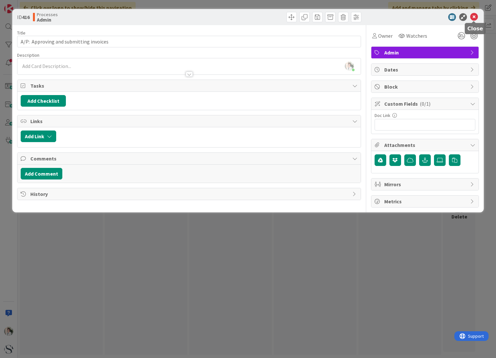
click at [477, 15] on icon at bounding box center [474, 17] width 8 height 8
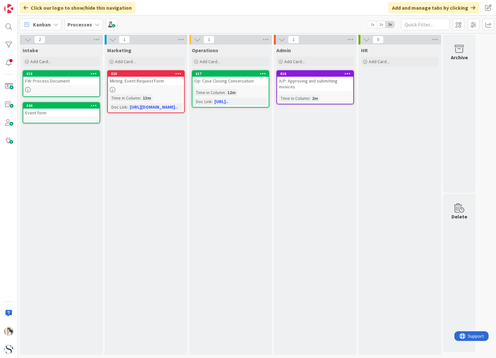
click at [40, 49] on div "Intake" at bounding box center [61, 50] width 77 height 6
click at [310, 74] on div "416" at bounding box center [316, 74] width 73 height 5
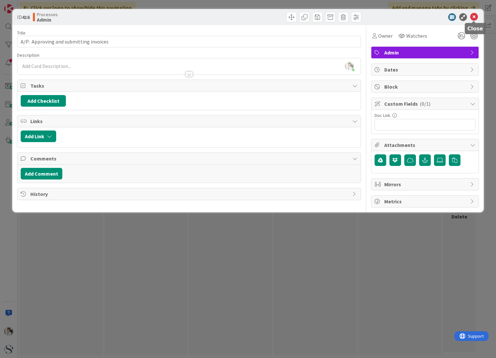
click at [473, 17] on icon at bounding box center [474, 17] width 8 height 8
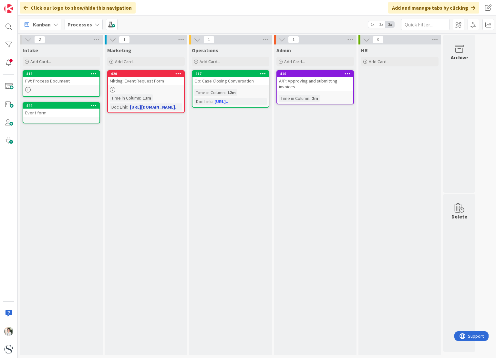
click at [111, 88] on icon at bounding box center [112, 89] width 5 height 5
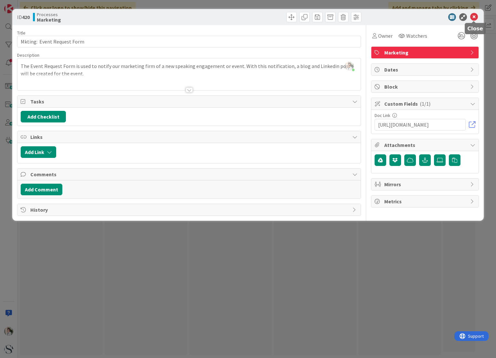
click at [476, 16] on icon at bounding box center [474, 17] width 8 height 8
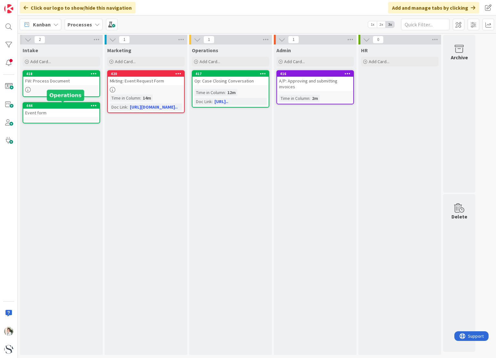
click at [67, 107] on div "444" at bounding box center [62, 106] width 73 height 5
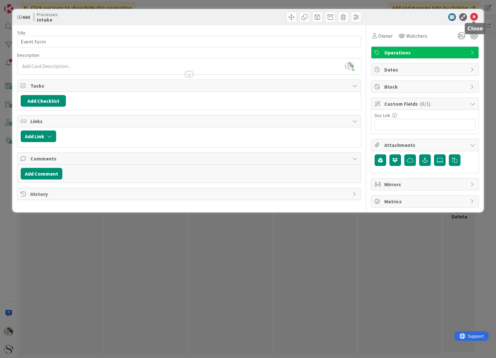
click at [475, 15] on icon at bounding box center [474, 17] width 8 height 8
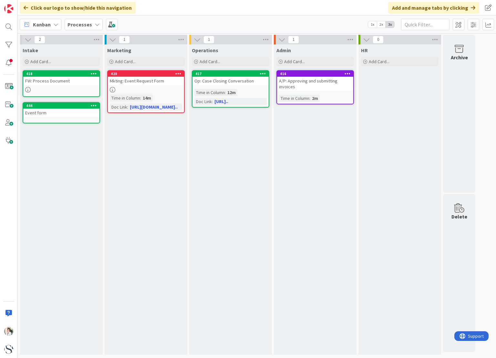
click at [91, 103] on icon at bounding box center [94, 105] width 6 height 5
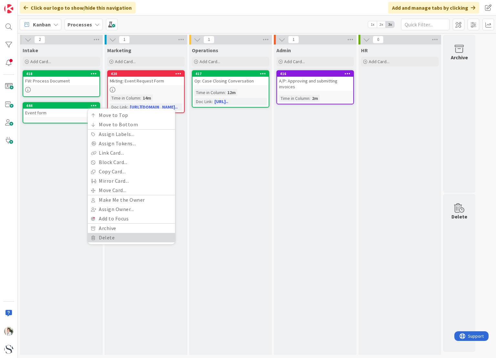
click at [106, 237] on link "Delete" at bounding box center [131, 237] width 87 height 9
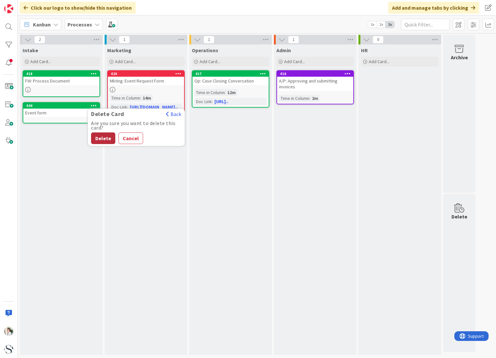
click at [98, 137] on button "Delete" at bounding box center [103, 139] width 24 height 12
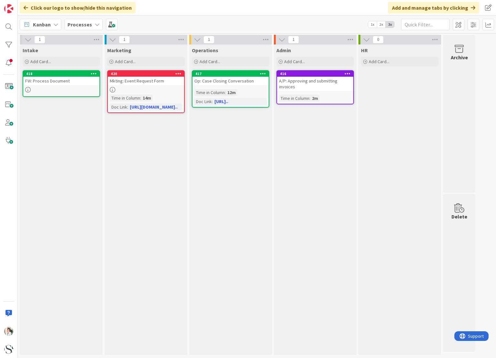
click at [57, 78] on div "FW: Process Document" at bounding box center [61, 81] width 76 height 8
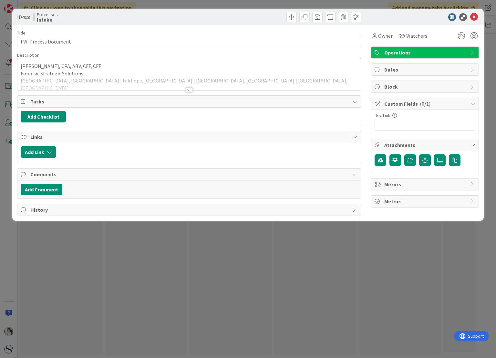
click at [86, 77] on div at bounding box center [188, 82] width 343 height 16
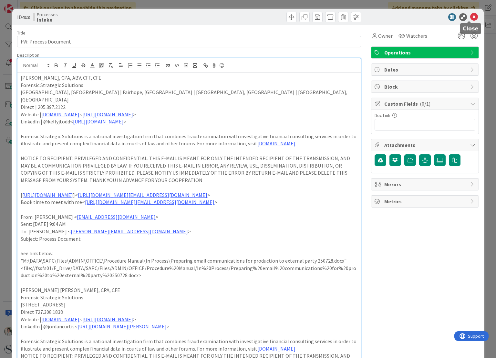
click at [470, 16] on icon at bounding box center [474, 17] width 8 height 8
